Goal: Task Accomplishment & Management: Complete application form

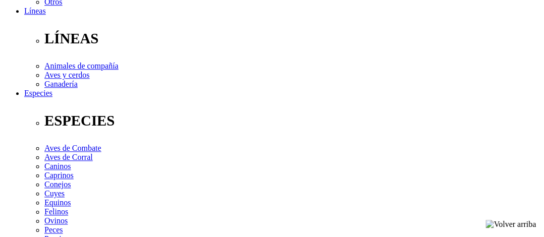
scroll to position [353, 0]
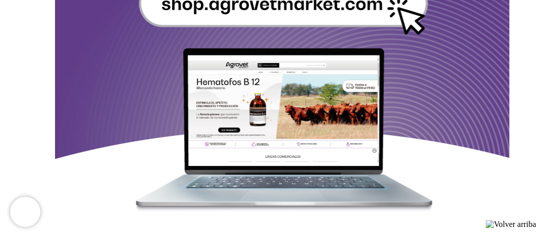
scroll to position [1413, 0]
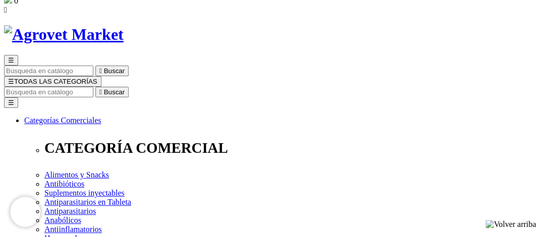
scroll to position [0, 0]
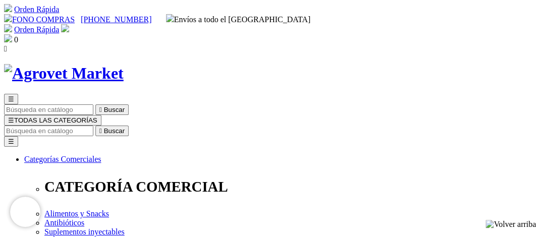
click at [69, 24] on img at bounding box center [65, 28] width 8 height 8
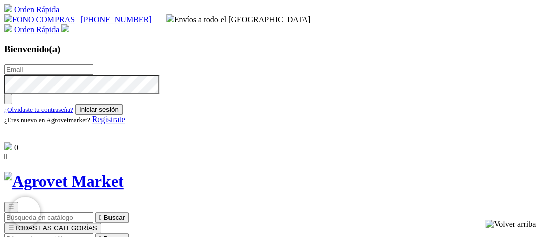
click at [125, 124] on span "Regístrate" at bounding box center [108, 119] width 33 height 9
